Goal: Book appointment/travel/reservation

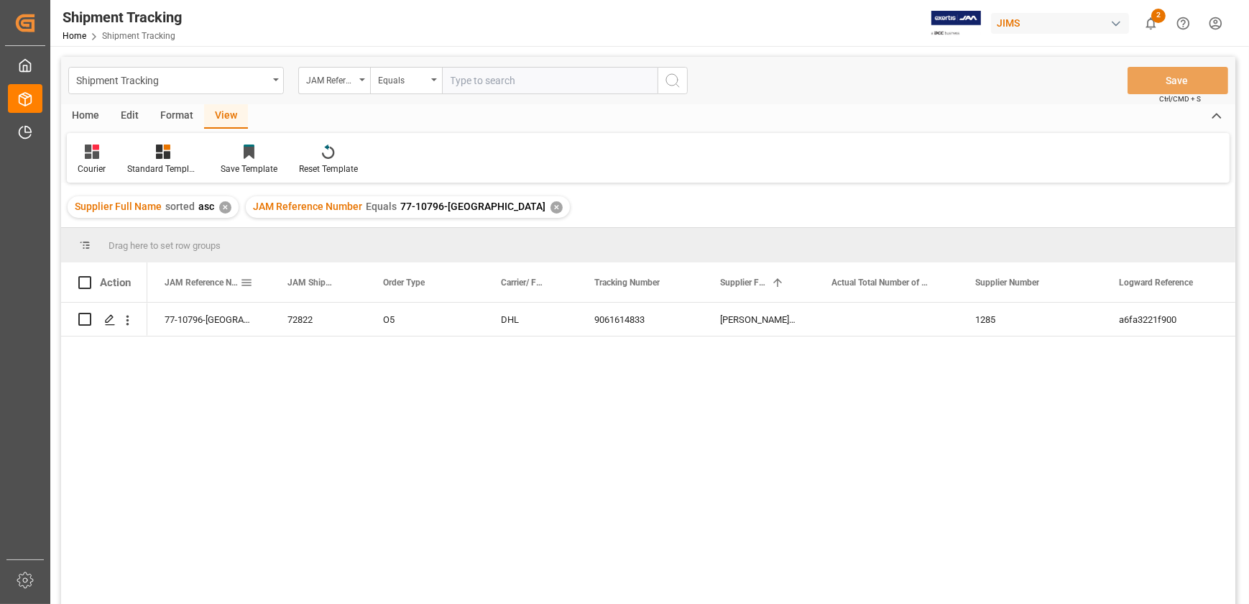
scroll to position [65, 0]
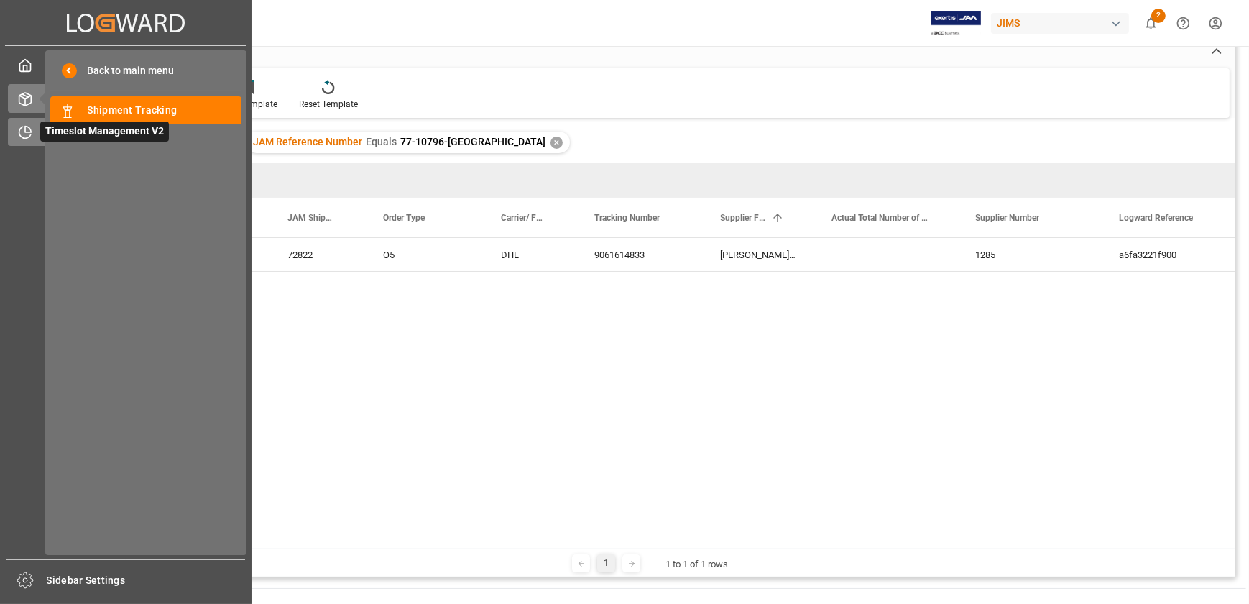
click at [42, 129] on span "Timeslot Management V2" at bounding box center [104, 131] width 129 height 20
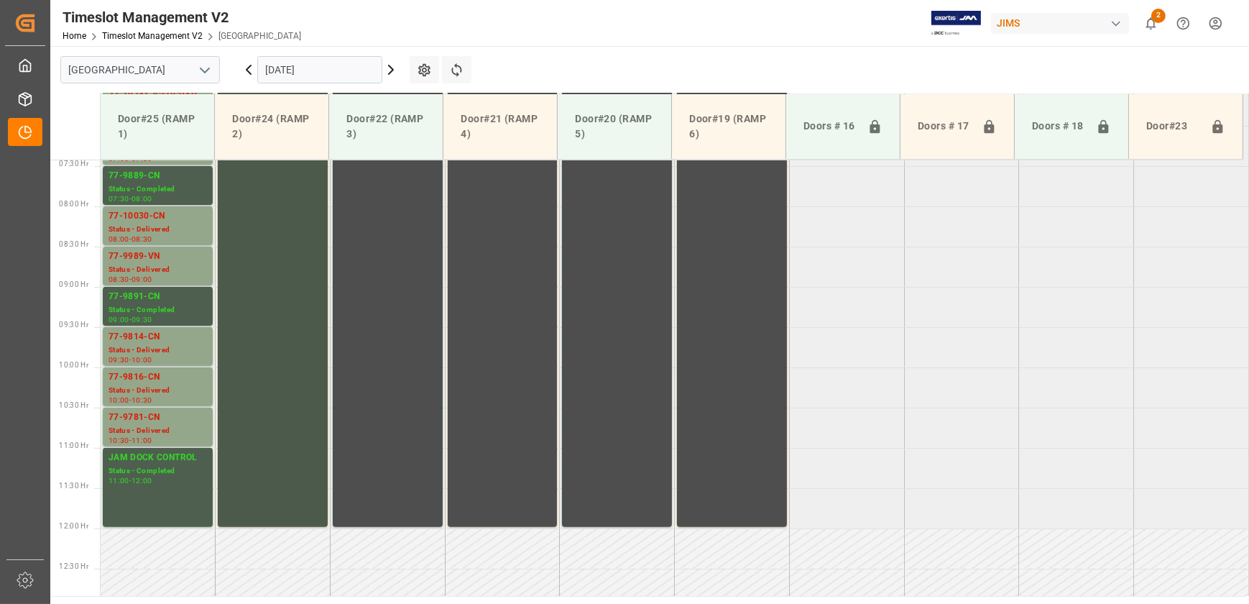
scroll to position [414, 0]
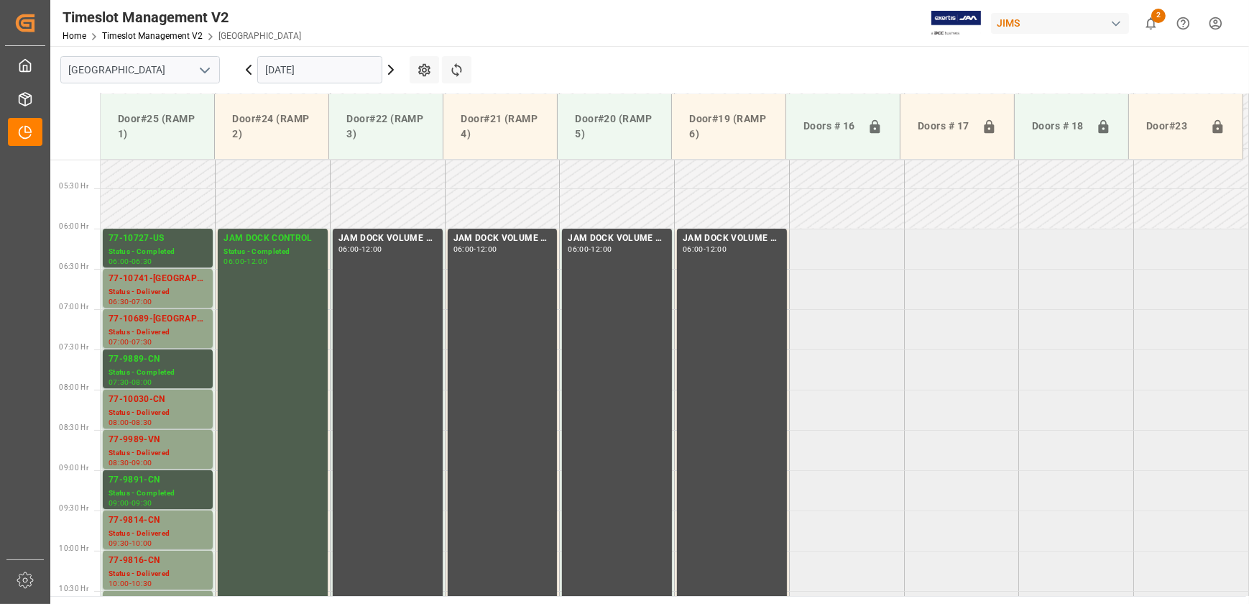
click at [310, 62] on input "[DATE]" at bounding box center [319, 69] width 125 height 27
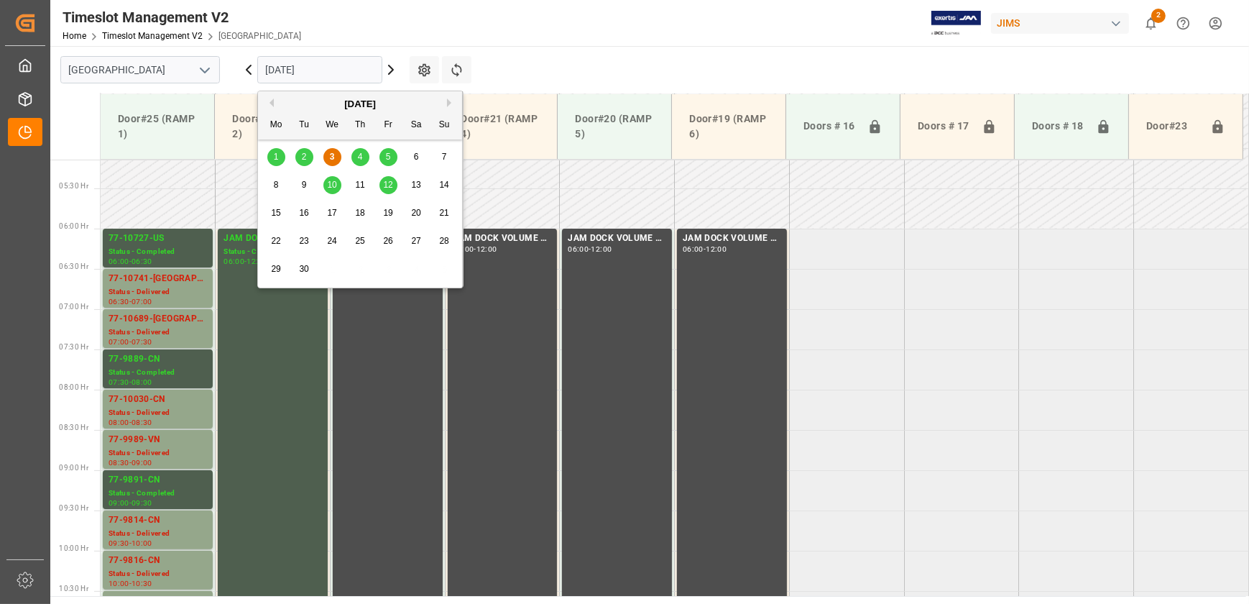
click at [353, 153] on div "4" at bounding box center [360, 157] width 18 height 17
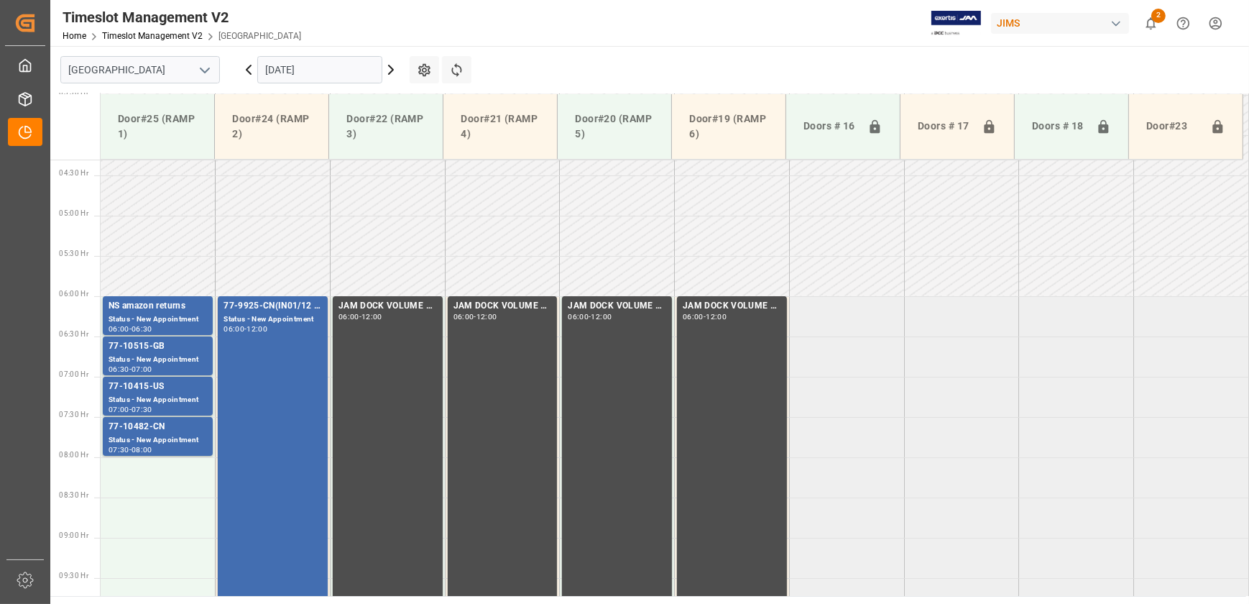
scroll to position [345, 0]
click at [315, 68] on input "[DATE]" at bounding box center [319, 69] width 125 height 27
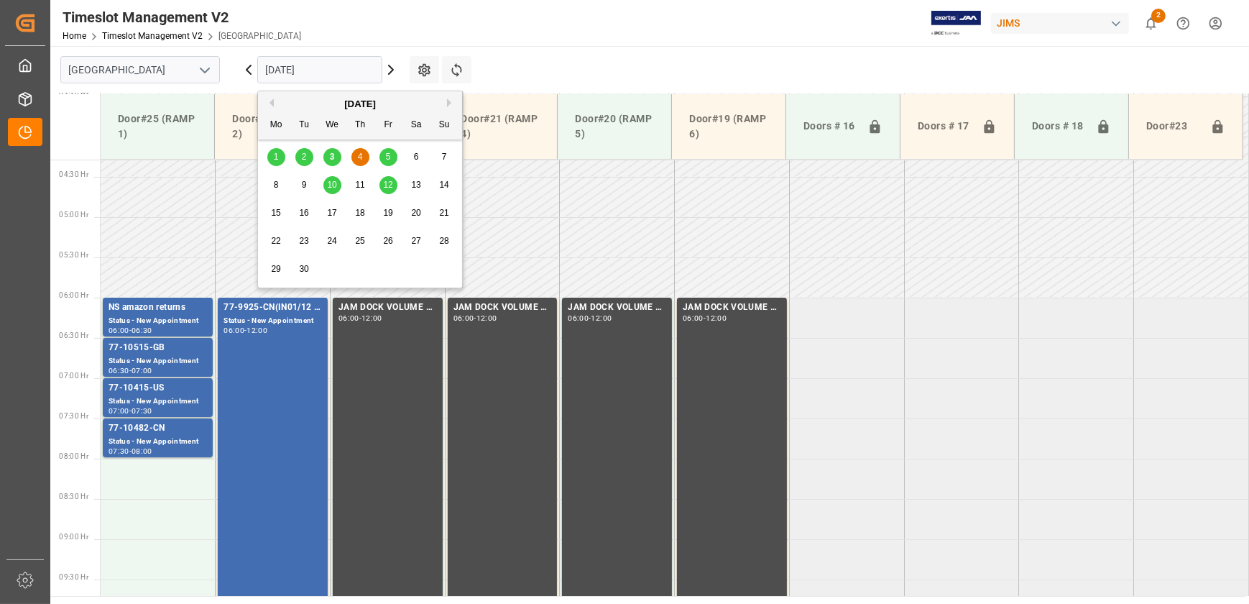
click at [333, 184] on span "10" at bounding box center [331, 185] width 9 height 10
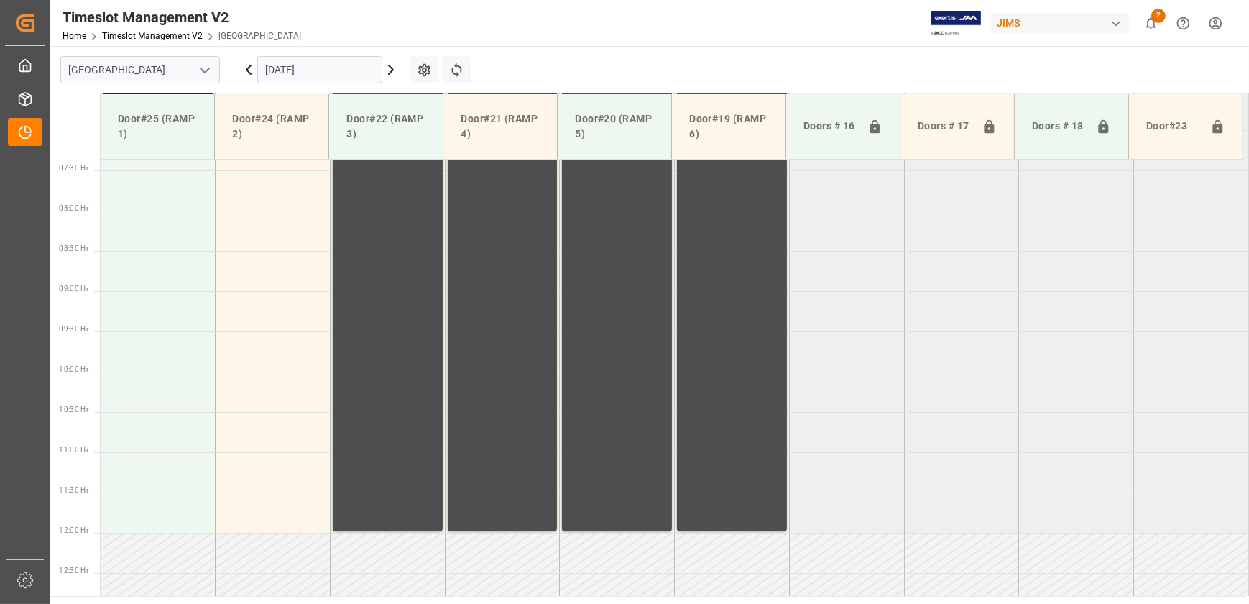
scroll to position [349, 0]
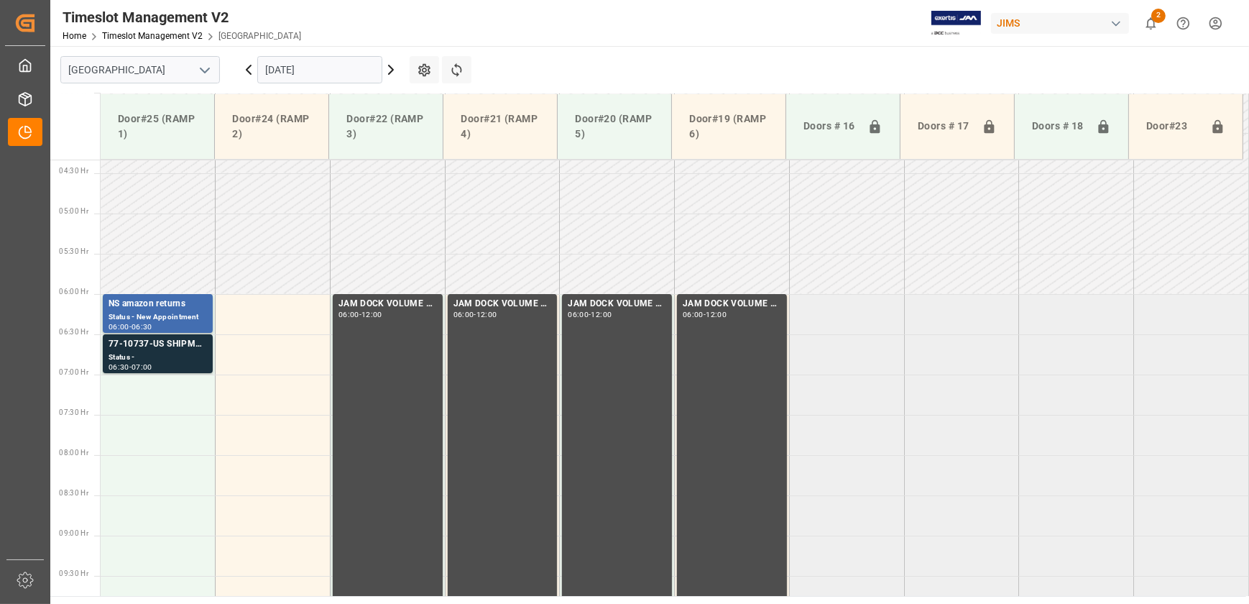
click at [303, 63] on input "[DATE]" at bounding box center [319, 69] width 125 height 27
click at [714, 271] on td at bounding box center [732, 274] width 115 height 40
click at [723, 249] on td at bounding box center [732, 233] width 115 height 40
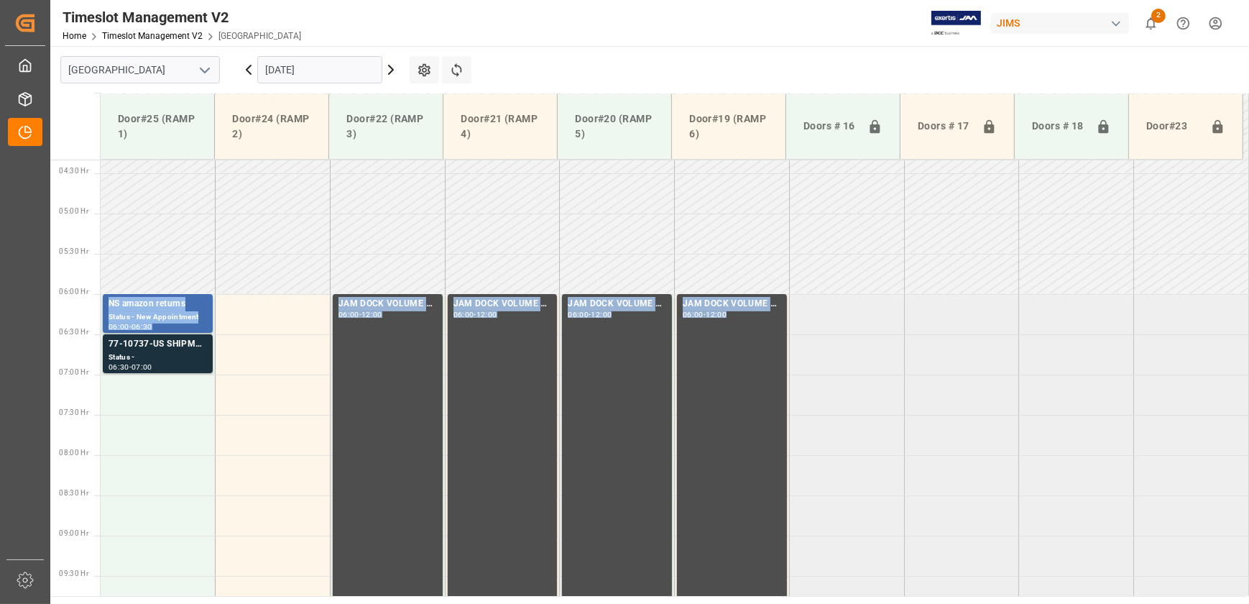
drag, startPoint x: 292, startPoint y: 258, endPoint x: 824, endPoint y: 321, distance: 535.5
drag, startPoint x: 824, startPoint y: 321, endPoint x: 772, endPoint y: 254, distance: 85.1
click at [772, 254] on td at bounding box center [732, 274] width 115 height 40
